Goal: Information Seeking & Learning: Learn about a topic

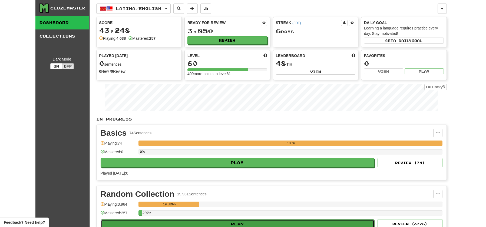
click at [233, 223] on button "Play" at bounding box center [238, 224] width 274 height 9
select select "**"
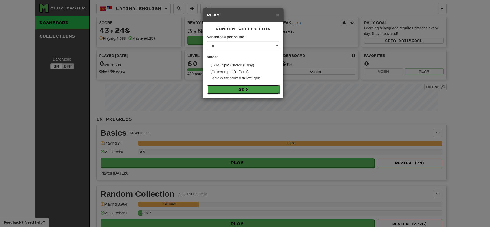
click at [246, 90] on button "Go" at bounding box center [243, 89] width 72 height 9
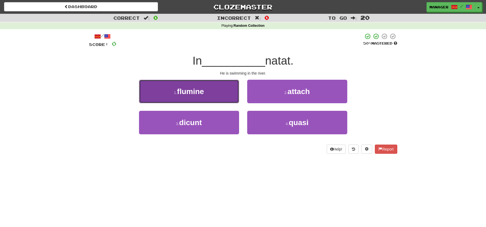
click at [207, 91] on button "1 . flumine" at bounding box center [189, 92] width 100 height 24
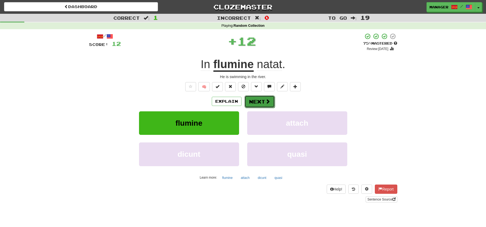
click at [257, 103] on button "Next" at bounding box center [260, 101] width 30 height 12
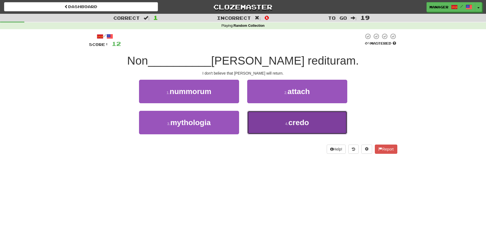
click at [295, 125] on span "credo" at bounding box center [298, 122] width 21 height 8
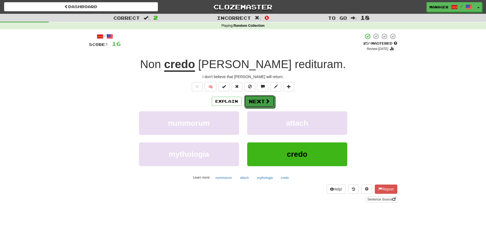
click at [261, 102] on button "Next" at bounding box center [259, 101] width 30 height 12
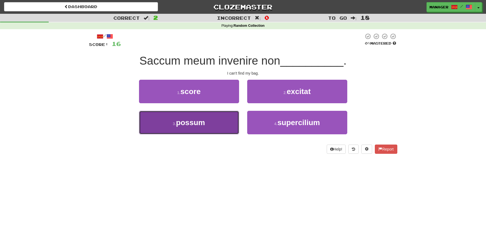
click at [207, 128] on button "3 . [GEOGRAPHIC_DATA]" at bounding box center [189, 123] width 100 height 24
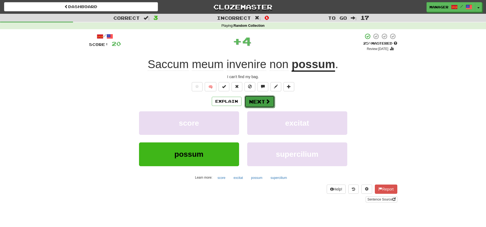
click at [258, 100] on button "Next" at bounding box center [260, 101] width 30 height 12
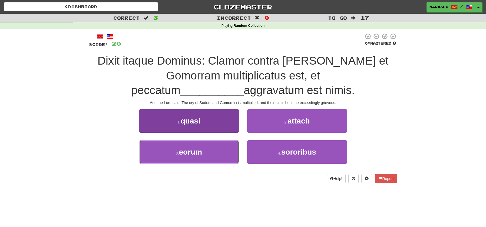
click at [201, 153] on span "eorum" at bounding box center [190, 152] width 23 height 8
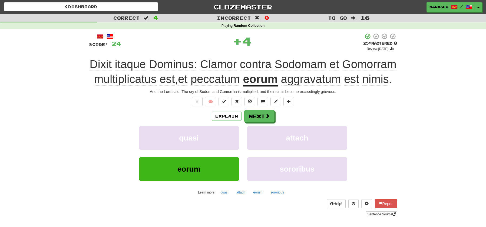
click at [275, 123] on div "Explain Next" at bounding box center [243, 116] width 308 height 12
click at [261, 123] on button "Next" at bounding box center [260, 116] width 30 height 12
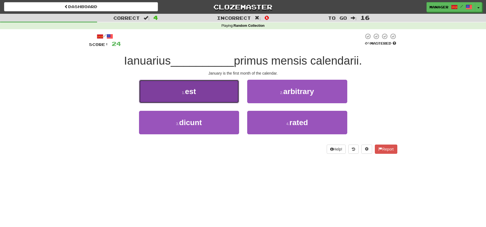
click at [197, 93] on button "1 . est" at bounding box center [189, 92] width 100 height 24
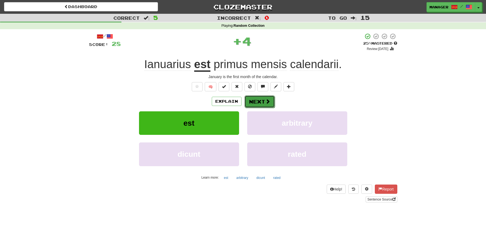
click at [258, 101] on button "Next" at bounding box center [260, 101] width 30 height 12
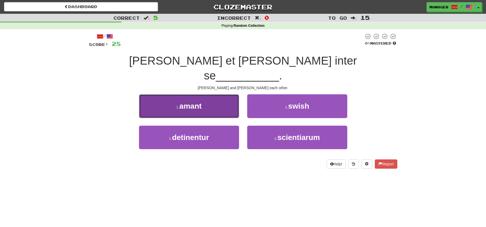
click at [211, 100] on button "1 . amant" at bounding box center [189, 106] width 100 height 24
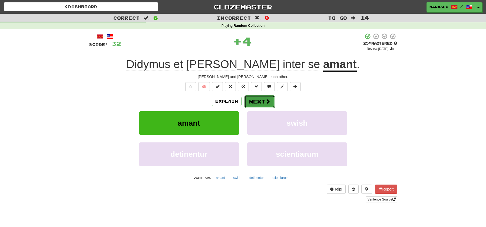
click at [259, 100] on button "Next" at bounding box center [260, 101] width 30 height 12
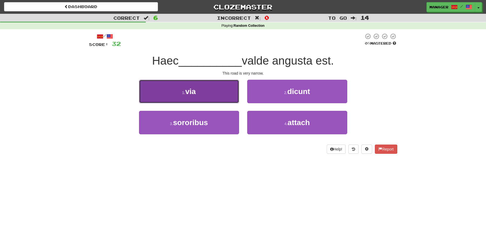
click at [189, 94] on span "via" at bounding box center [190, 91] width 11 height 8
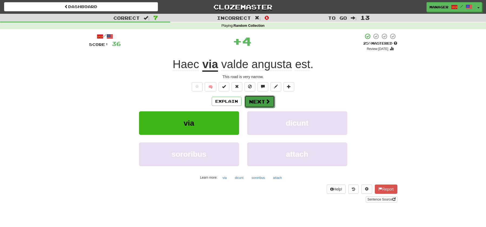
click at [261, 99] on button "Next" at bounding box center [260, 101] width 30 height 12
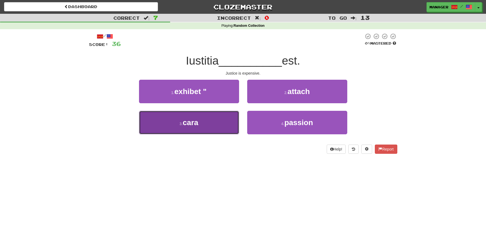
click at [194, 117] on button "3 . cara" at bounding box center [189, 123] width 100 height 24
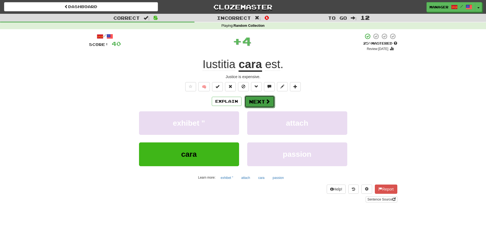
click at [257, 98] on button "Next" at bounding box center [260, 101] width 30 height 12
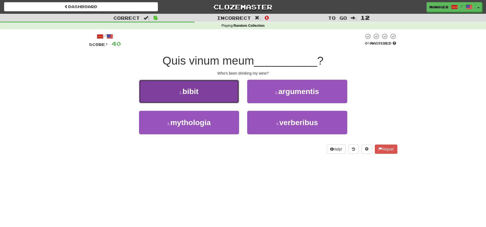
click at [191, 94] on span "bibit" at bounding box center [191, 91] width 16 height 8
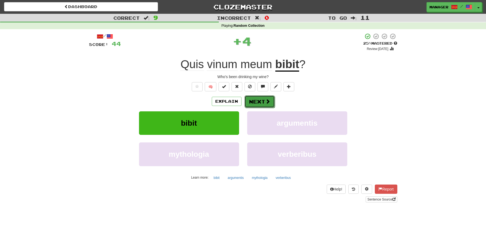
click at [258, 101] on button "Next" at bounding box center [260, 101] width 30 height 12
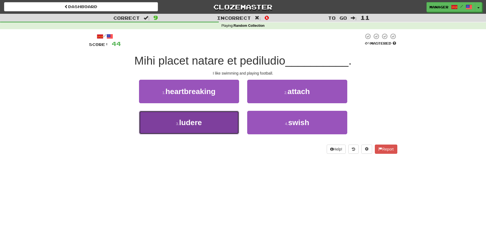
click at [200, 123] on span "ludere" at bounding box center [190, 122] width 23 height 8
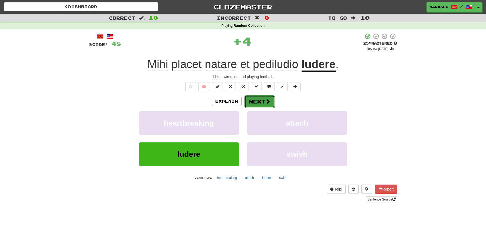
click at [257, 103] on button "Next" at bounding box center [260, 101] width 30 height 12
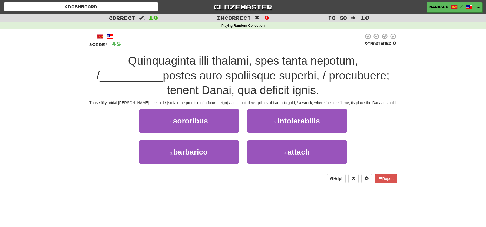
click at [198, 167] on div "3 . barbarico" at bounding box center [189, 155] width 108 height 31
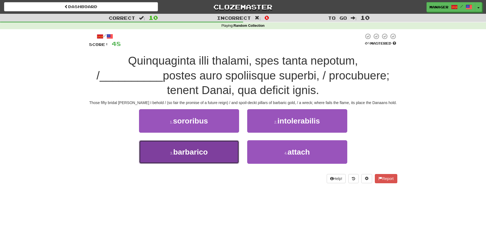
click at [191, 157] on button "3 . barbarico" at bounding box center [189, 152] width 100 height 24
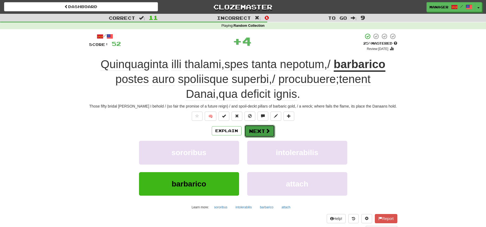
click at [261, 130] on button "Next" at bounding box center [260, 131] width 30 height 12
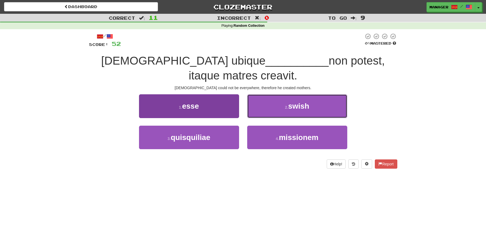
drag, startPoint x: 253, startPoint y: 87, endPoint x: 226, endPoint y: 87, distance: 26.5
click at [253, 94] on button "2 . swish" at bounding box center [297, 106] width 100 height 24
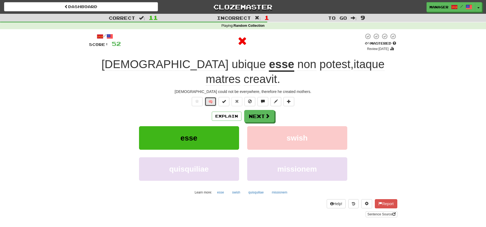
click at [213, 97] on button "🧠" at bounding box center [211, 101] width 12 height 9
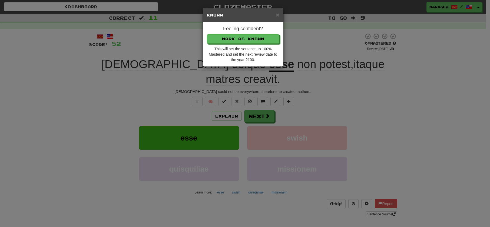
click at [417, 122] on div "× Known Feeling confident? [PERSON_NAME] as Known This will set the sentence to…" at bounding box center [245, 113] width 490 height 227
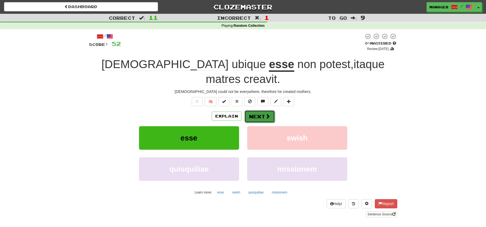
click at [255, 110] on button "Next" at bounding box center [260, 116] width 30 height 12
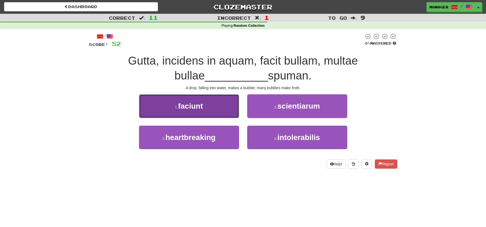
click at [193, 108] on span "faciunt" at bounding box center [190, 106] width 25 height 8
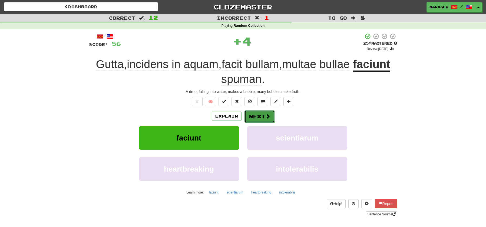
click at [263, 117] on button "Next" at bounding box center [260, 116] width 30 height 12
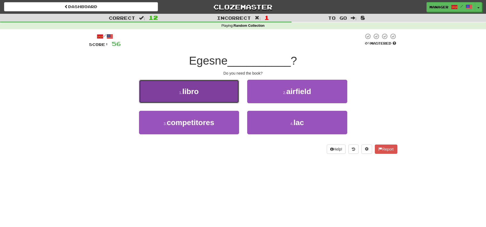
click at [206, 97] on button "1 . libro" at bounding box center [189, 92] width 100 height 24
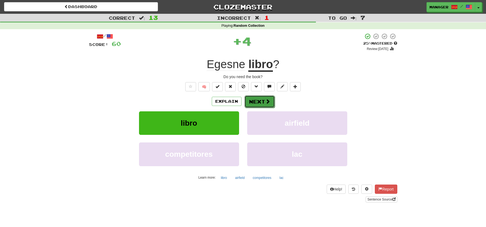
click at [262, 101] on button "Next" at bounding box center [260, 101] width 30 height 12
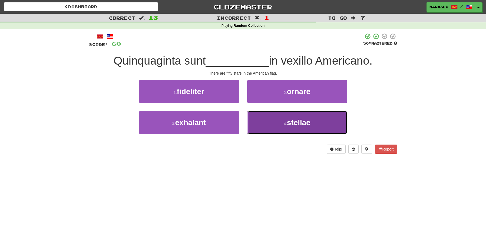
click at [298, 123] on span "stellae" at bounding box center [299, 122] width 24 height 8
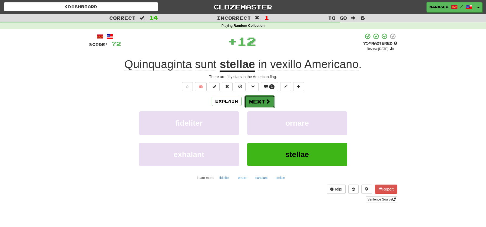
click at [266, 104] on span at bounding box center [267, 101] width 5 height 5
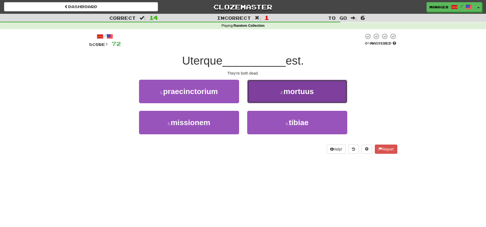
click at [307, 97] on button "2 . mortuus" at bounding box center [297, 92] width 100 height 24
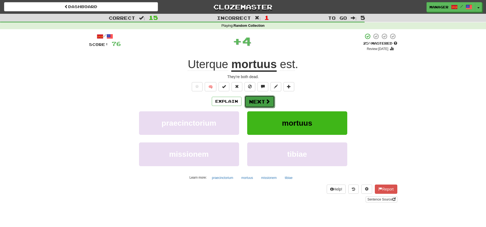
click at [256, 101] on button "Next" at bounding box center [260, 101] width 30 height 12
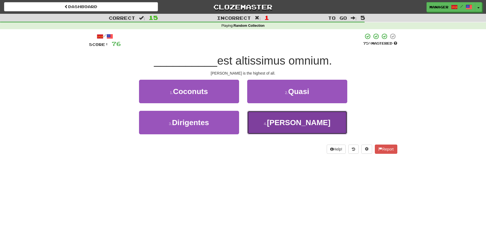
click at [305, 124] on span "[PERSON_NAME]" at bounding box center [299, 122] width 64 height 8
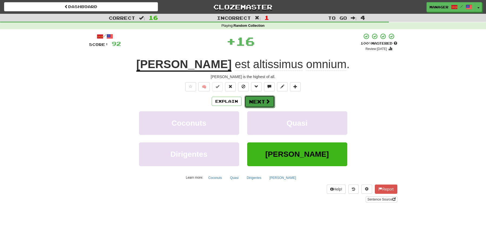
click at [257, 100] on button "Next" at bounding box center [260, 101] width 30 height 12
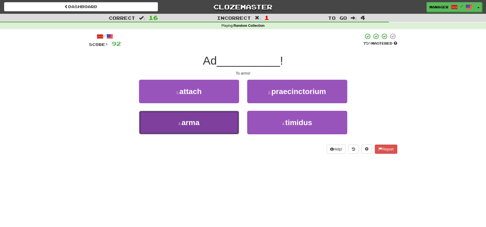
click at [209, 125] on button "3 . arma" at bounding box center [189, 123] width 100 height 24
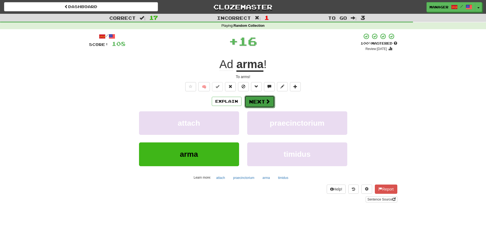
click at [262, 103] on button "Next" at bounding box center [260, 101] width 30 height 12
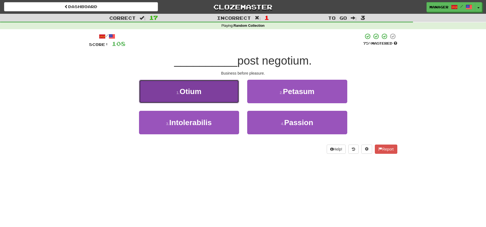
click at [192, 96] on span "Otium" at bounding box center [191, 91] width 22 height 8
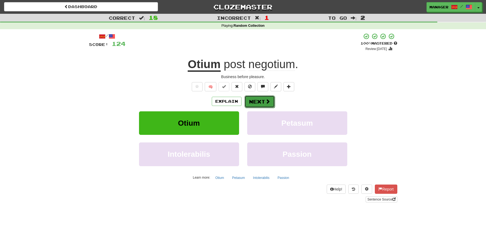
click at [261, 102] on button "Next" at bounding box center [260, 101] width 30 height 12
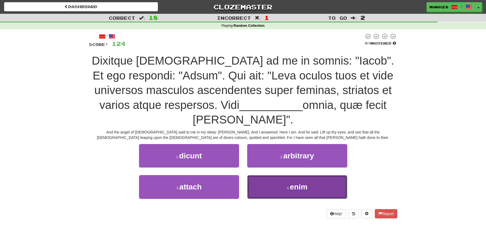
click at [303, 186] on span "enim" at bounding box center [299, 187] width 18 height 8
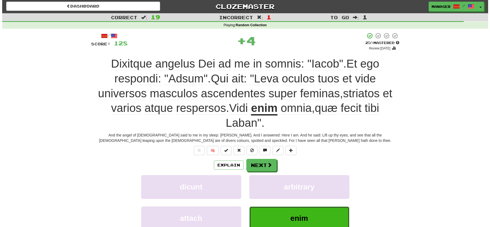
scroll to position [26, 0]
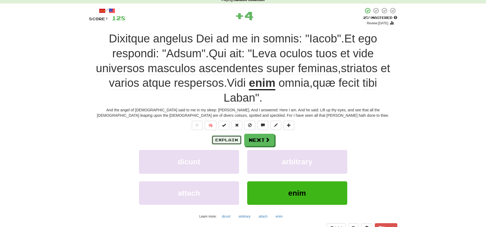
click at [227, 137] on button "Explain" at bounding box center [227, 140] width 30 height 9
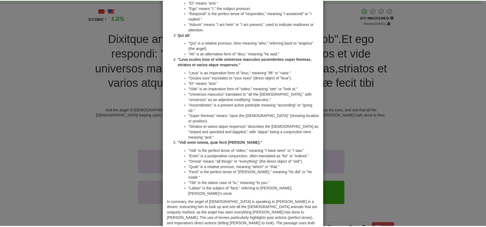
scroll to position [115, 0]
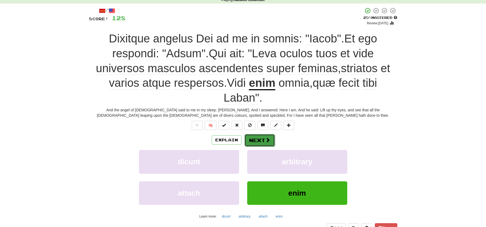
click at [258, 141] on button "Next" at bounding box center [260, 140] width 30 height 12
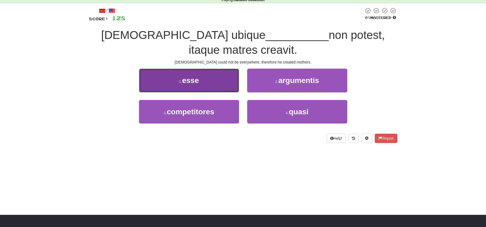
click at [207, 69] on button "1 . esse" at bounding box center [189, 81] width 100 height 24
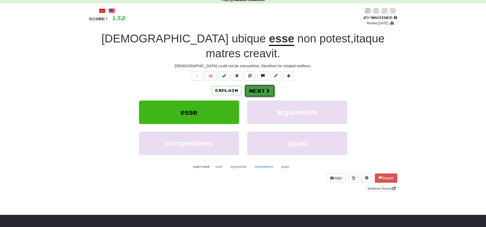
click at [260, 85] on button "Next" at bounding box center [260, 91] width 30 height 12
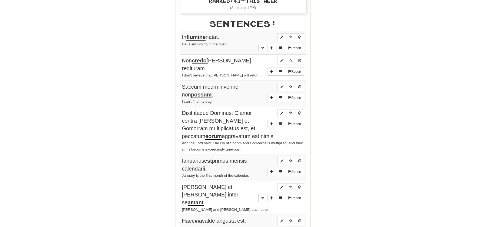
scroll to position [278, 0]
